Goal: Register for event/course

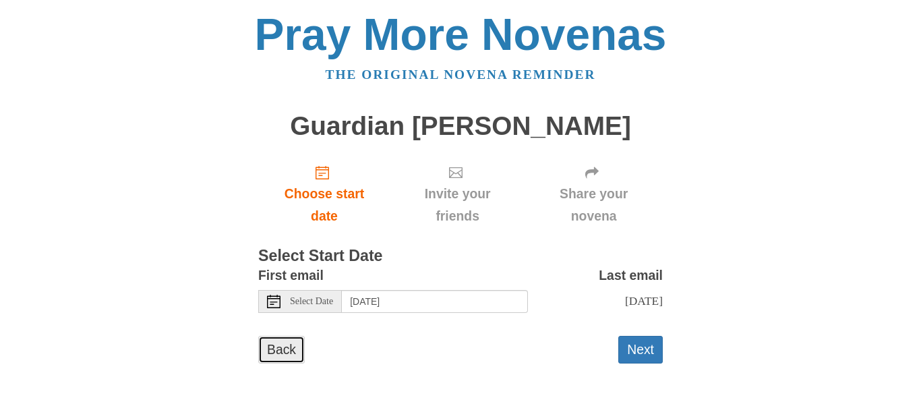
click at [287, 346] on link "Back" at bounding box center [281, 350] width 47 height 28
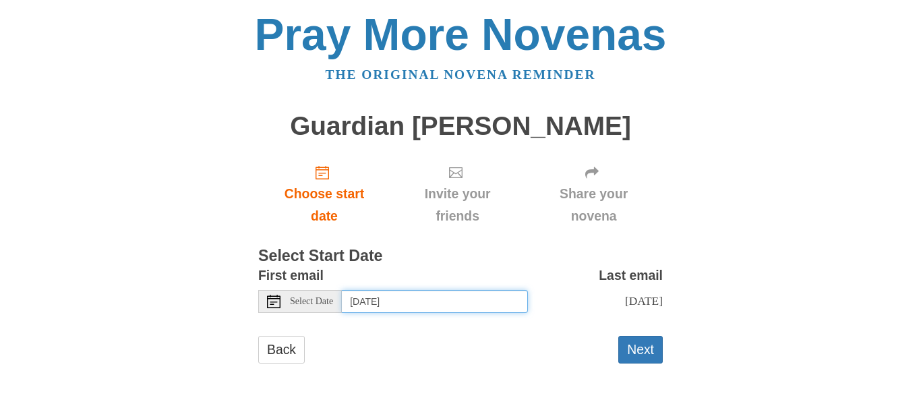
click at [505, 300] on input "[DATE]" at bounding box center [435, 301] width 186 height 23
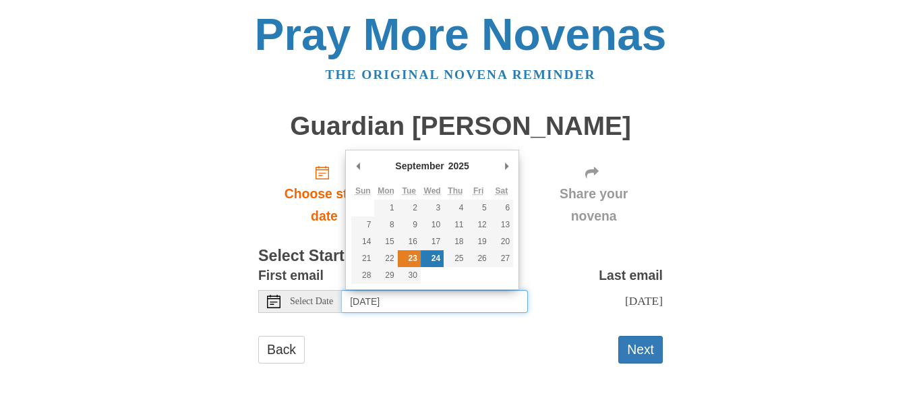
type input "[DATE]"
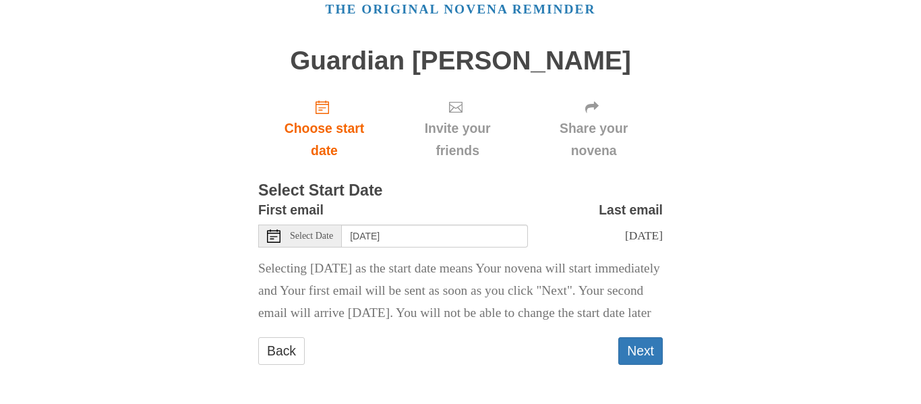
scroll to position [88, 0]
click at [628, 351] on button "Next" at bounding box center [640, 351] width 45 height 28
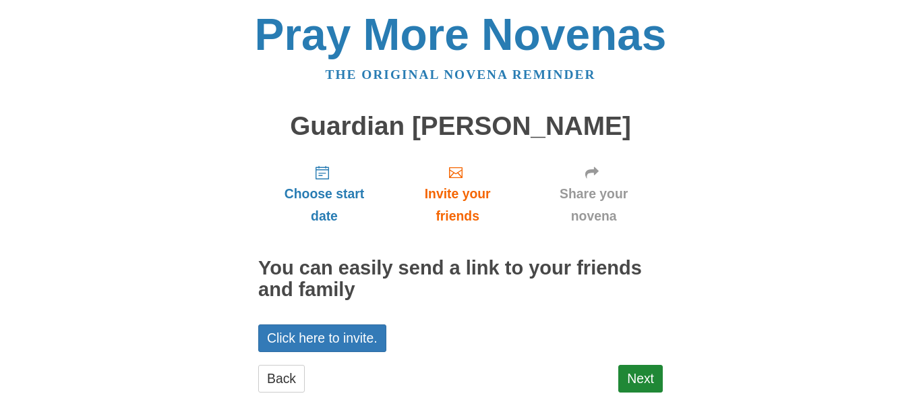
scroll to position [28, 0]
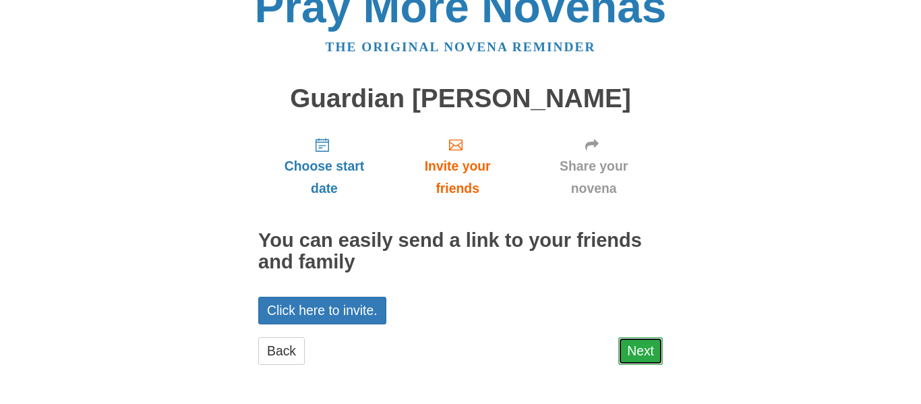
click at [631, 361] on link "Next" at bounding box center [640, 351] width 45 height 28
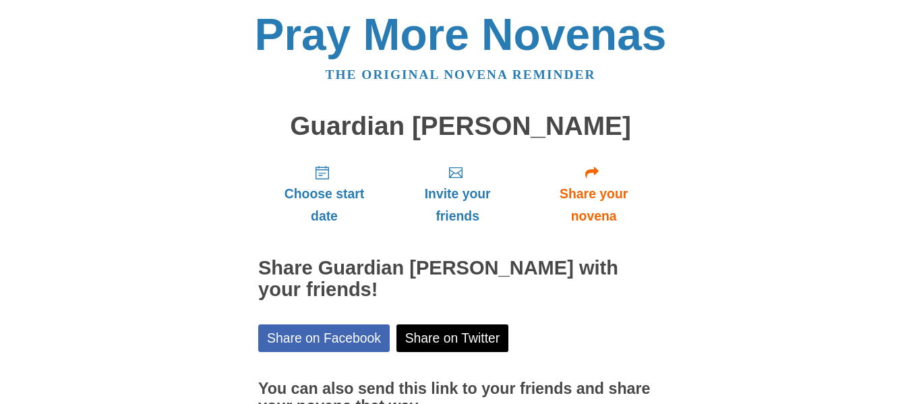
scroll to position [138, 0]
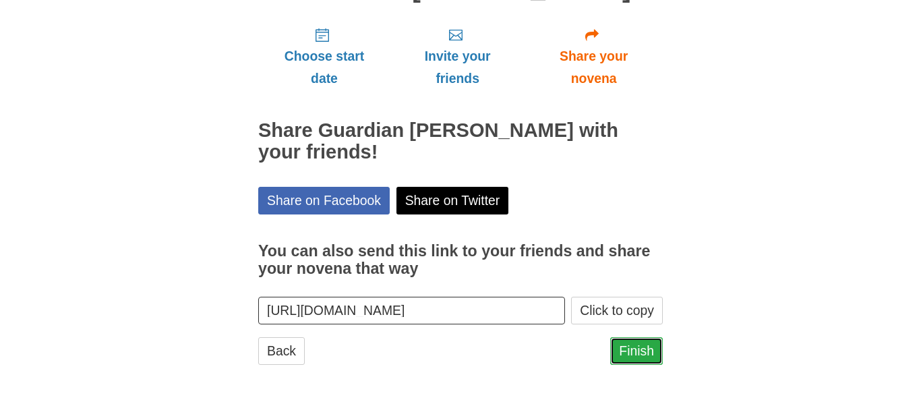
click at [618, 346] on link "Finish" at bounding box center [636, 351] width 53 height 28
